Goal: Task Accomplishment & Management: Manage account settings

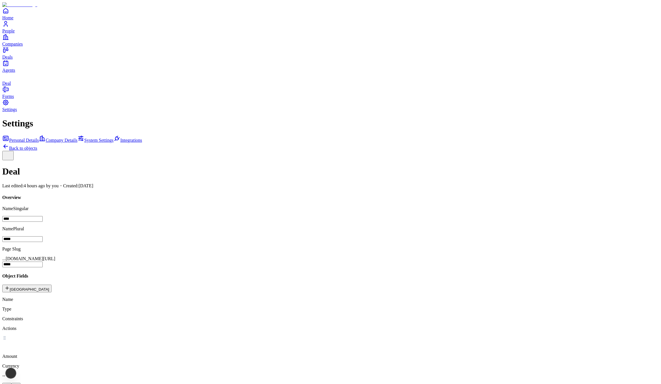
scroll to position [21, 0]
click at [58, 135] on div "Personal Details Company Details System Settings Integrations" at bounding box center [330, 139] width 657 height 8
click at [39, 138] on span "Personal Details" at bounding box center [24, 140] width 30 height 5
click at [56, 135] on div "Personal Details Company Details System Settings Integrations" at bounding box center [330, 139] width 657 height 8
click at [55, 138] on span "Company Details" at bounding box center [62, 140] width 32 height 5
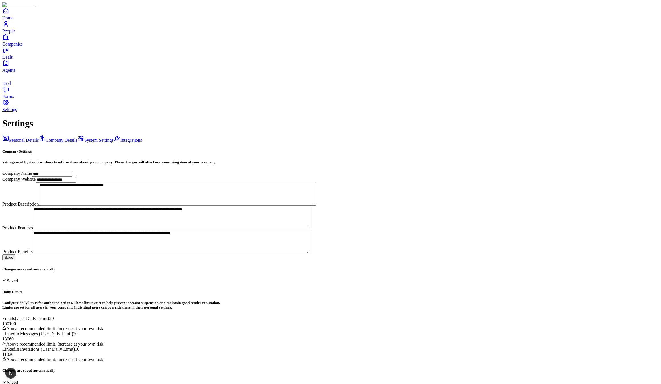
click at [13, 33] on link "People" at bounding box center [330, 27] width 657 height 13
